Goal: Navigation & Orientation: Find specific page/section

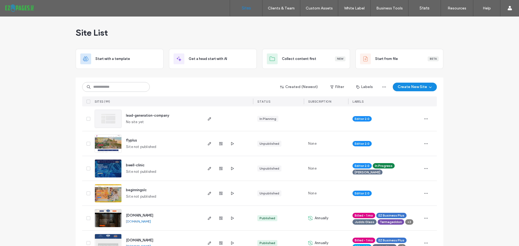
click at [132, 89] on input at bounding box center [116, 87] width 68 height 10
type input "****"
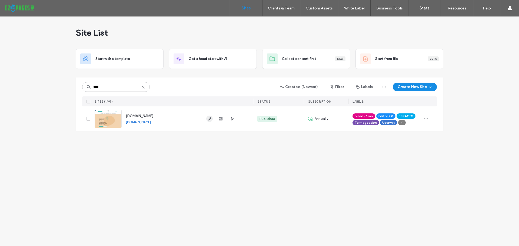
click at [207, 120] on span "button" at bounding box center [209, 119] width 6 height 6
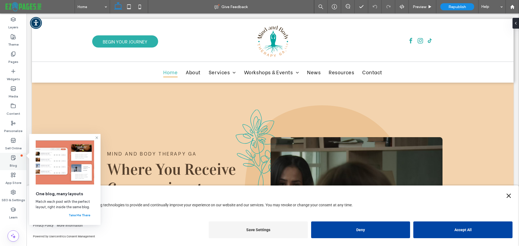
click at [16, 160] on div "Blog" at bounding box center [13, 161] width 27 height 17
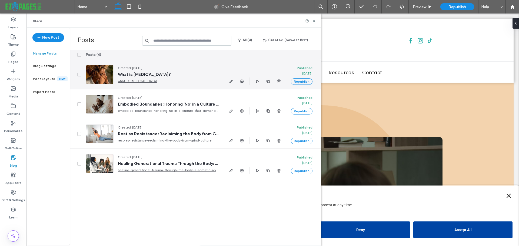
click at [140, 73] on span "What is Seasonal Depression?" at bounding box center [168, 74] width 101 height 5
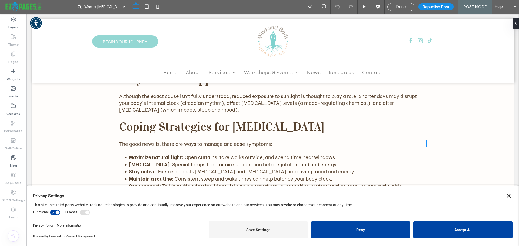
scroll to position [270, 0]
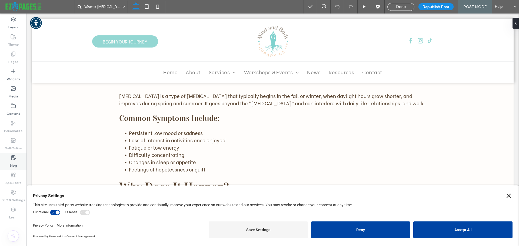
click at [14, 162] on label "Blog" at bounding box center [13, 165] width 7 height 8
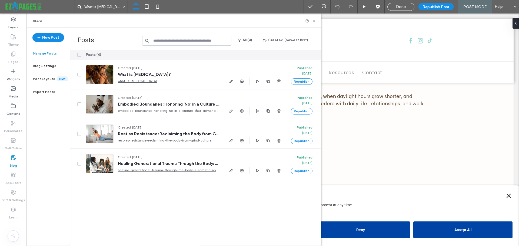
click at [314, 22] on icon at bounding box center [314, 21] width 4 height 4
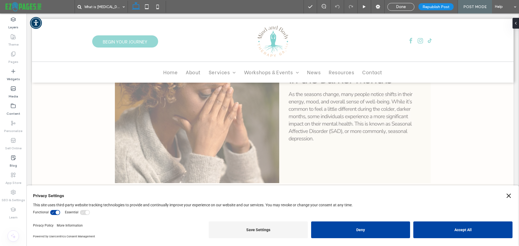
scroll to position [243, 0]
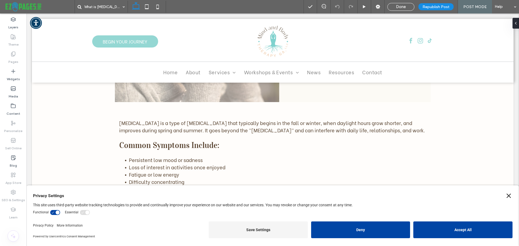
click at [507, 195] on icon "Close" at bounding box center [509, 196] width 4 height 4
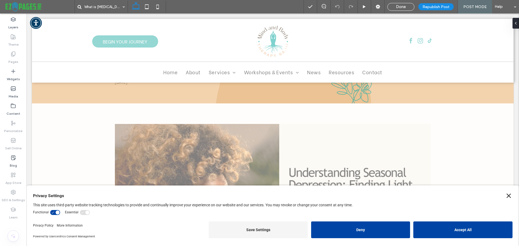
scroll to position [27, 0]
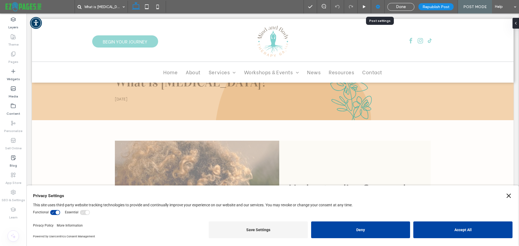
click at [382, 5] on div at bounding box center [377, 6] width 13 height 5
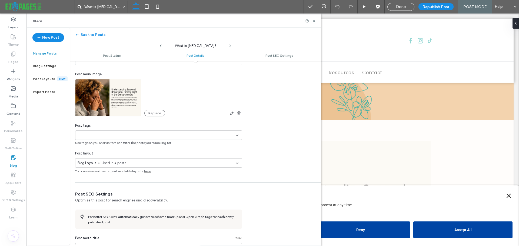
scroll to position [190, 0]
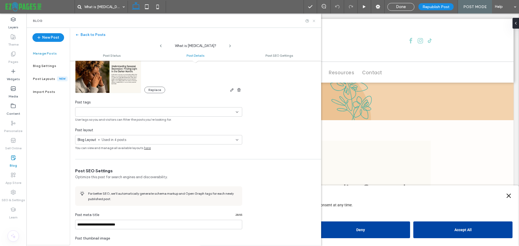
click at [314, 20] on icon at bounding box center [314, 21] width 4 height 4
